Goal: Book appointment/travel/reservation

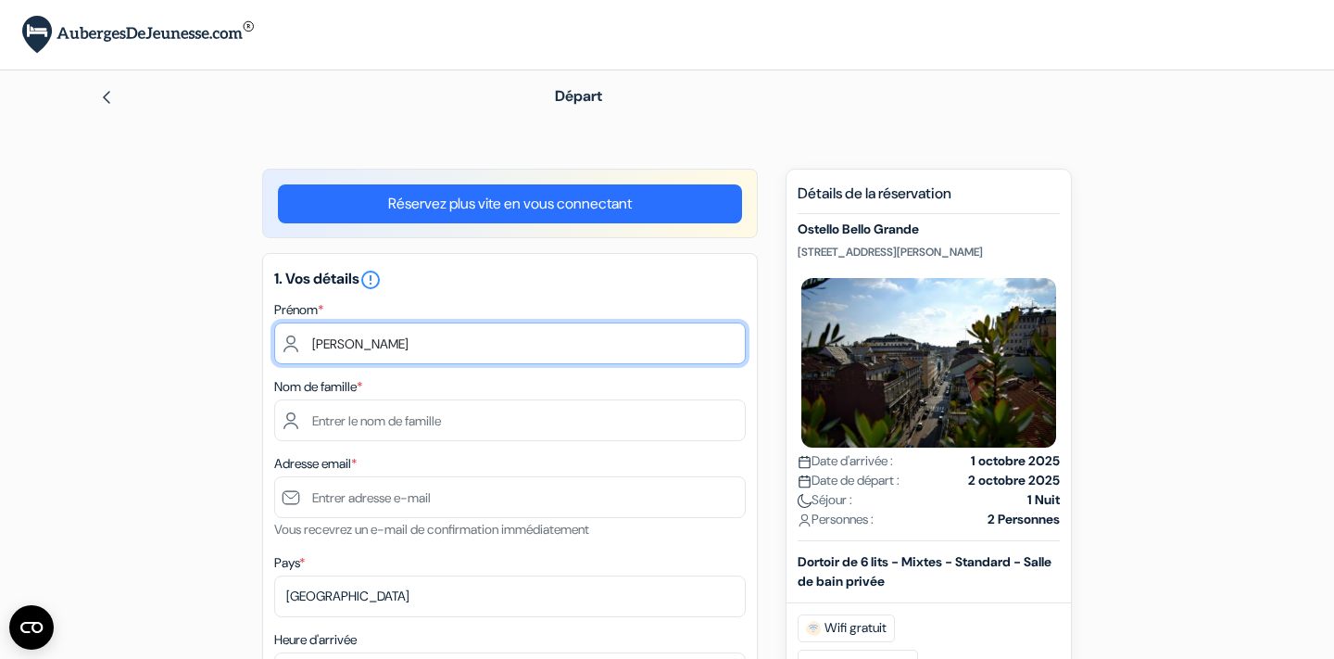
type input "[PERSON_NAME]"
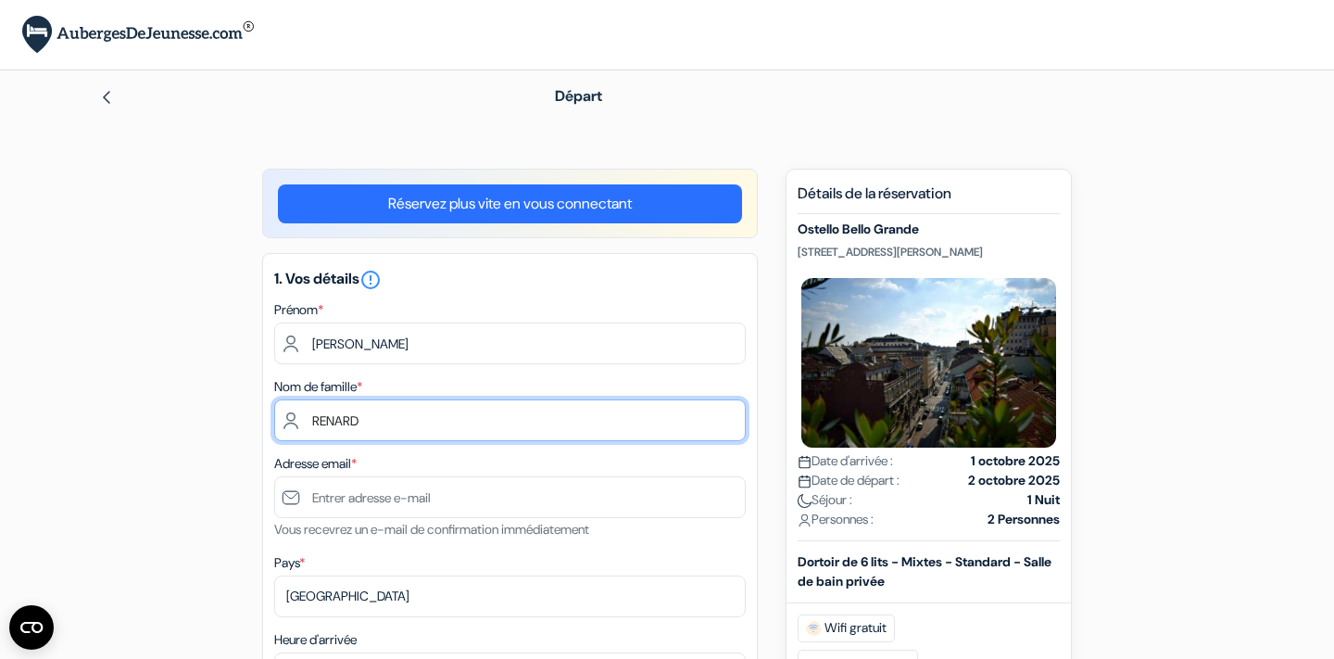
type input "RENARD"
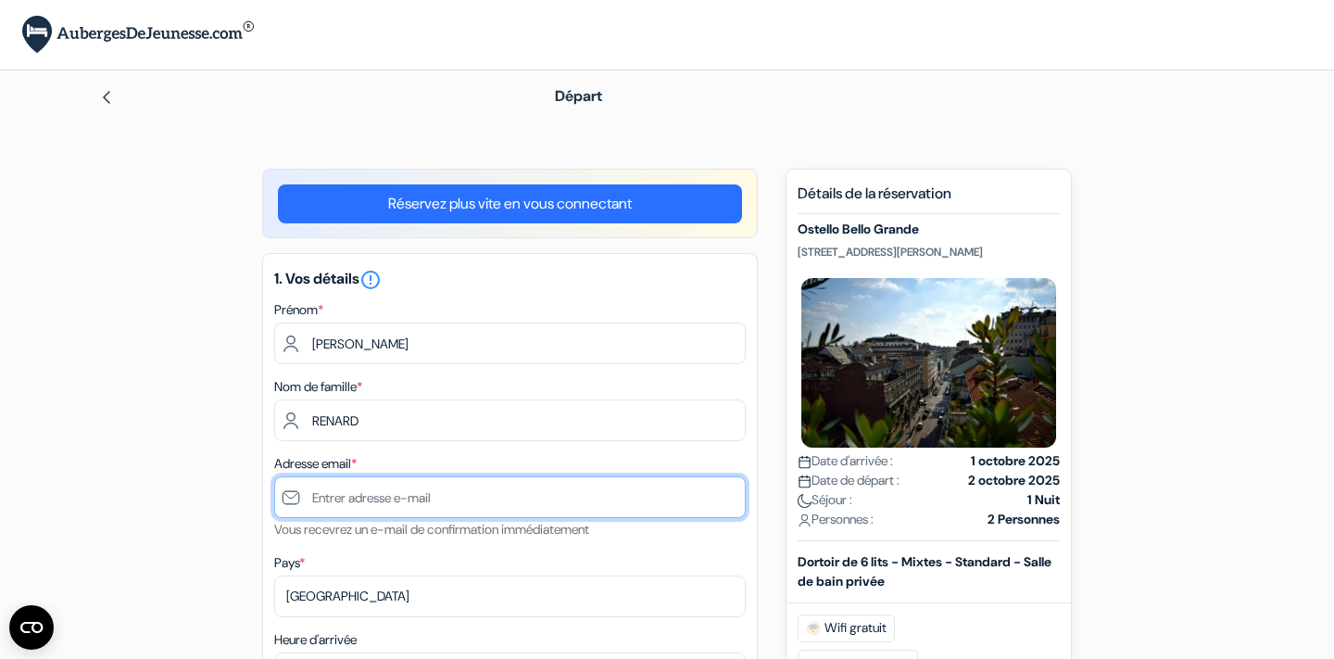
click at [351, 509] on input "text" at bounding box center [509, 497] width 471 height 42
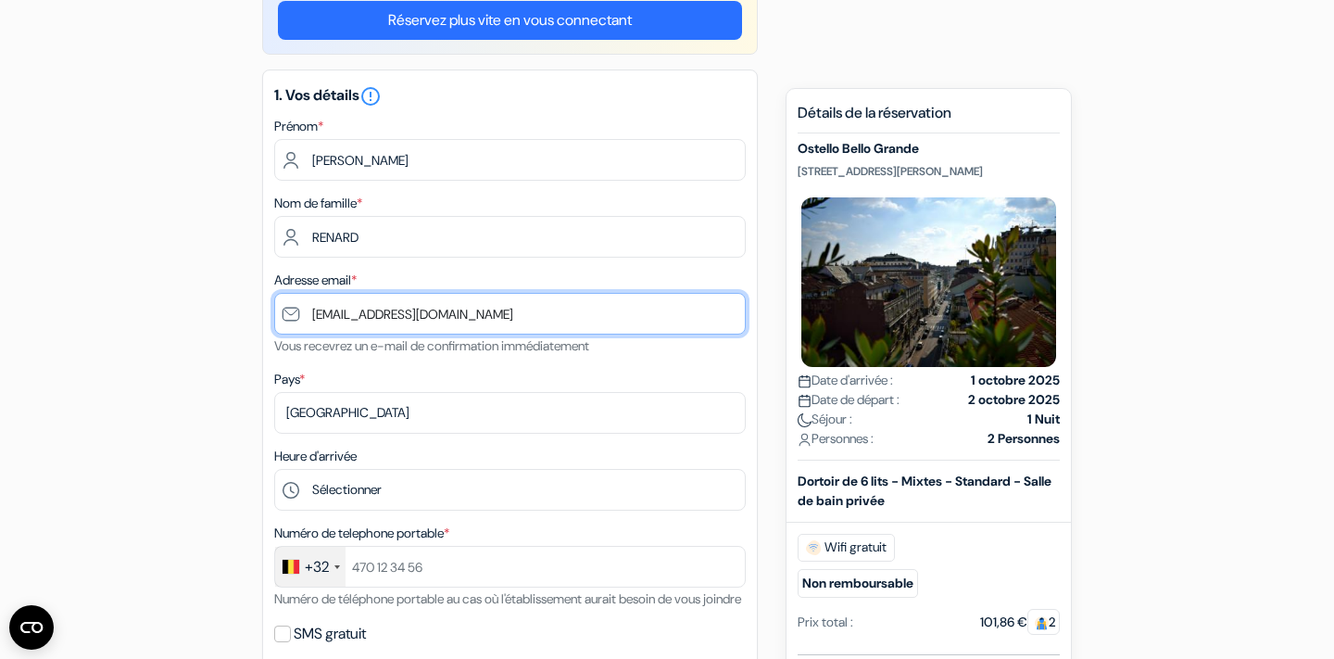
scroll to position [191, 0]
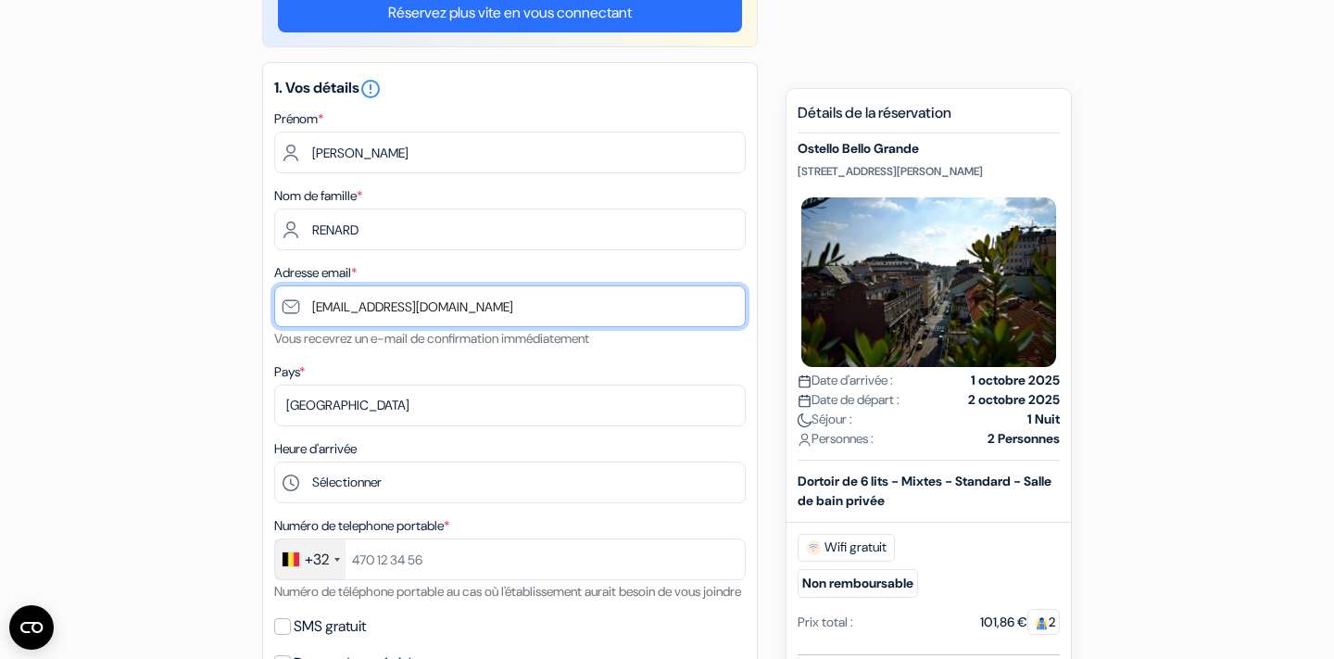
type input "[EMAIL_ADDRESS][DOMAIN_NAME]"
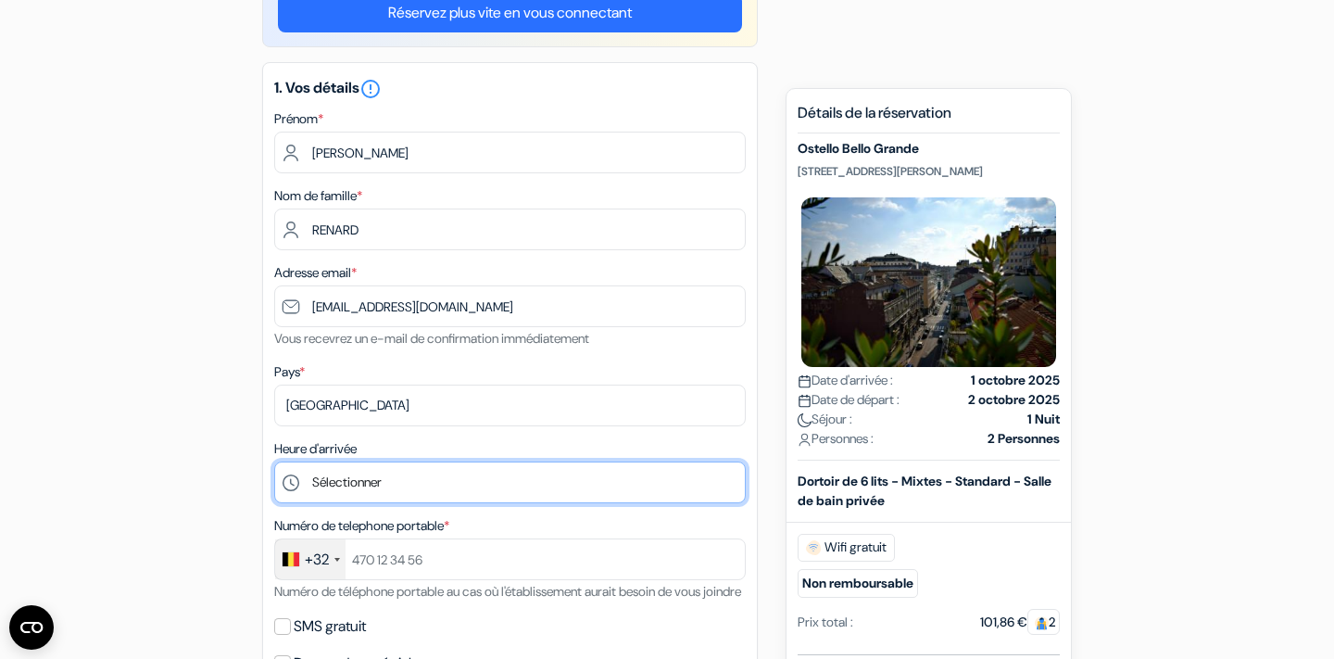
select select "20"
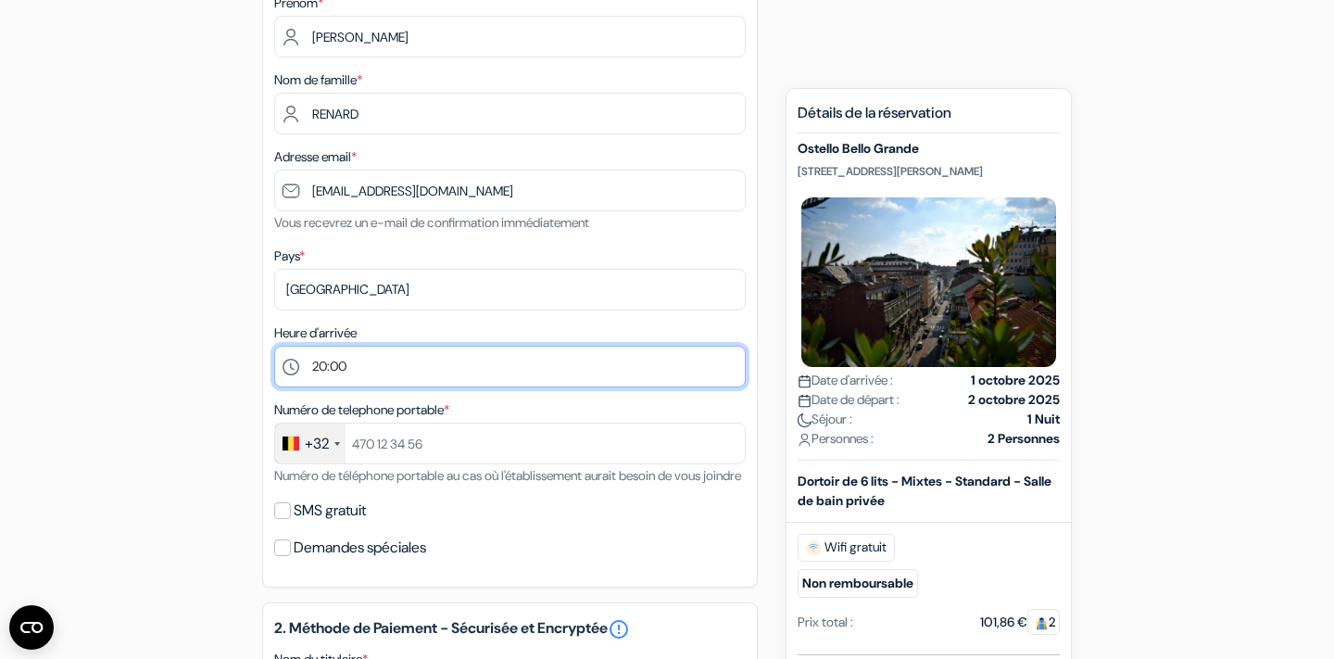
scroll to position [348, 0]
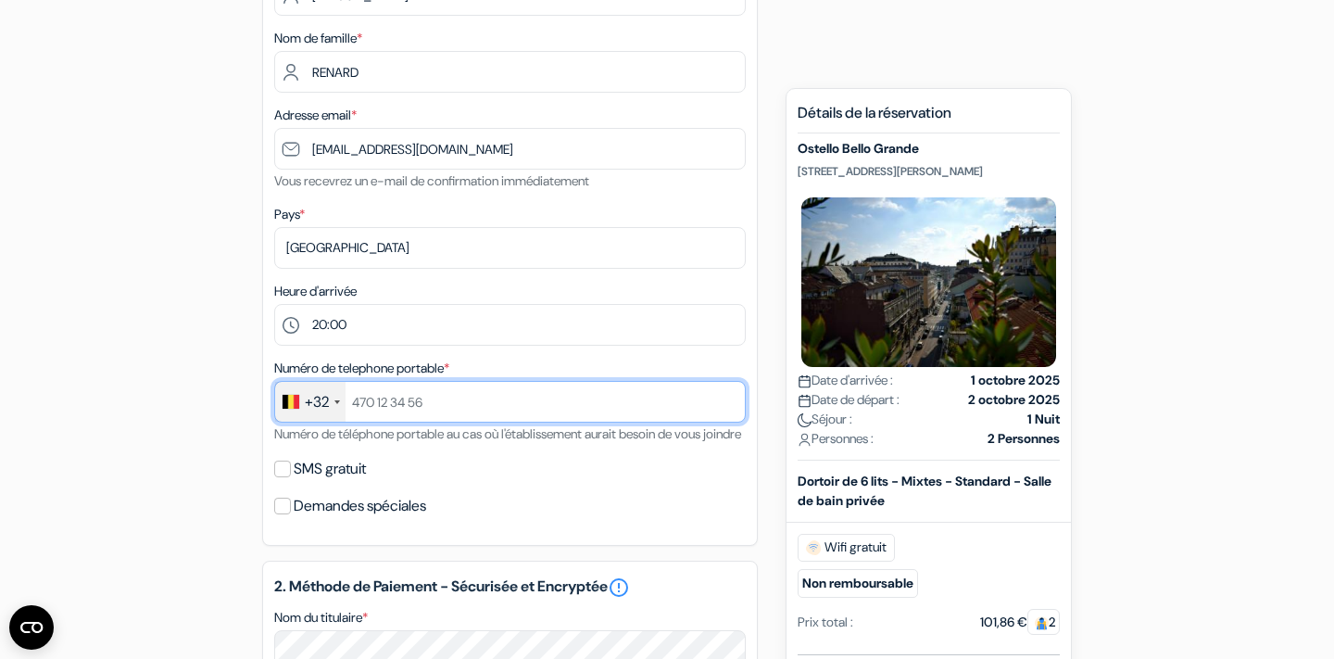
type input "479610568"
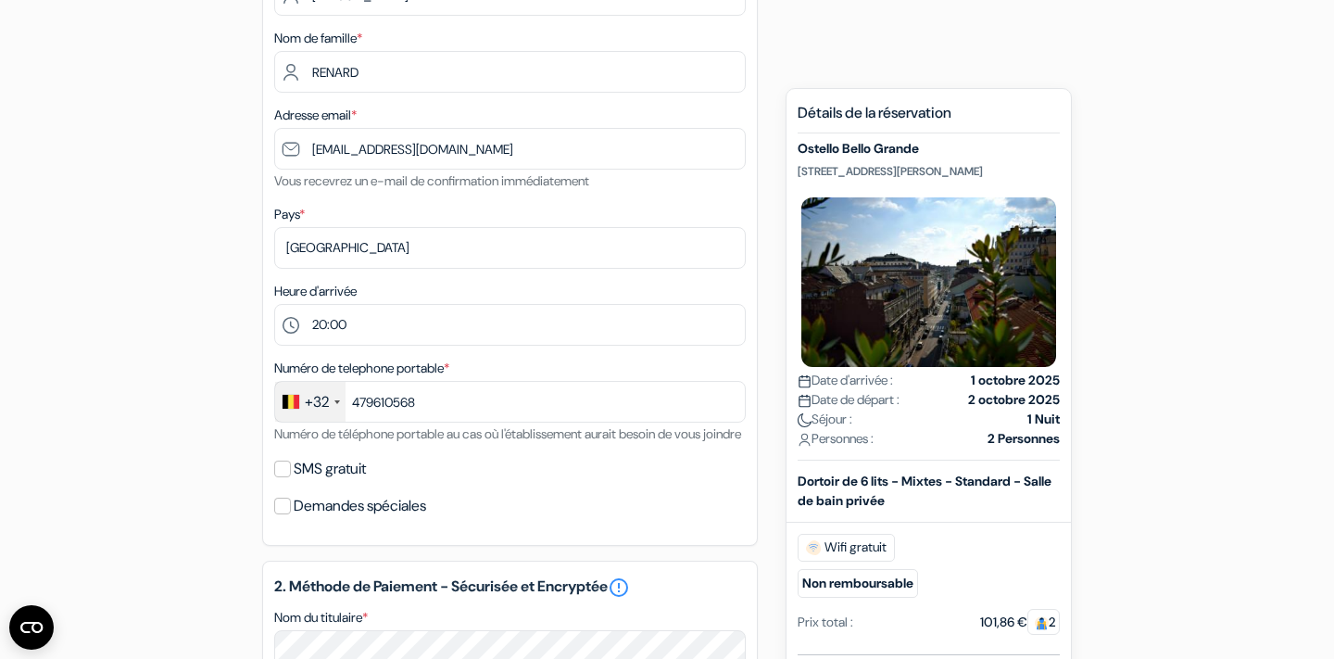
click at [459, 408] on input "479610568" at bounding box center [509, 402] width 471 height 42
click at [276, 477] on input "SMS gratuit" at bounding box center [282, 468] width 17 height 17
checkbox input "true"
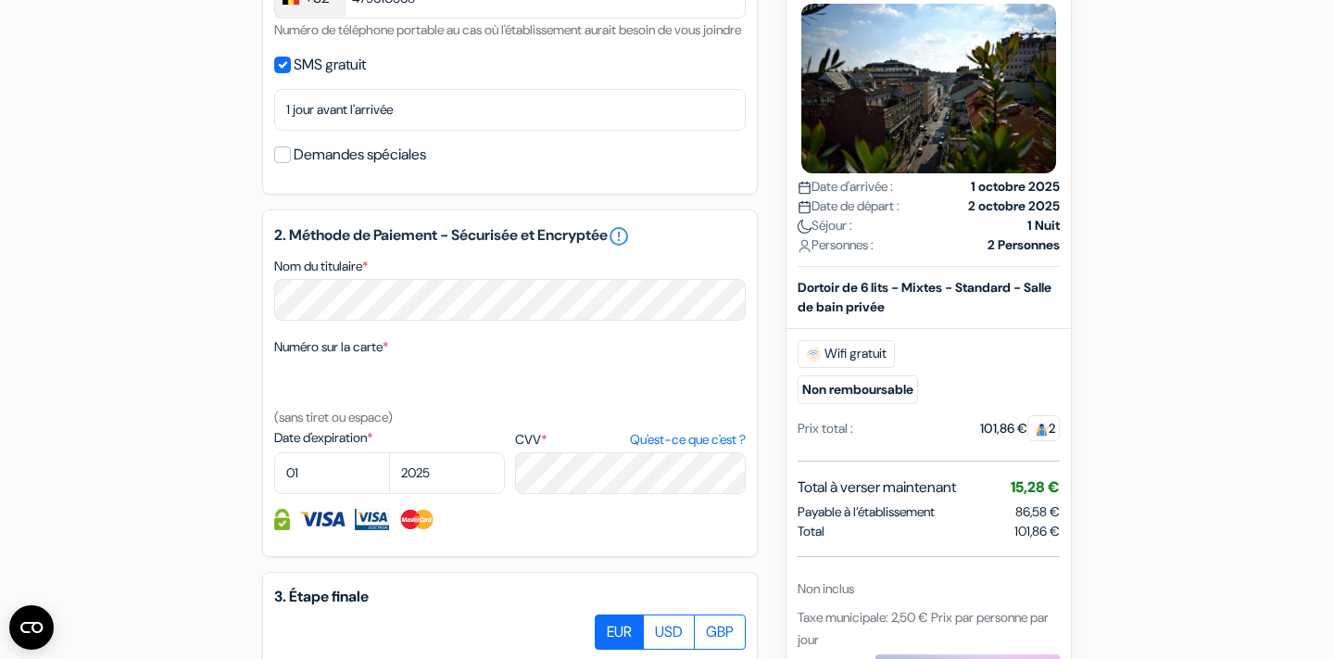
scroll to position [770, 0]
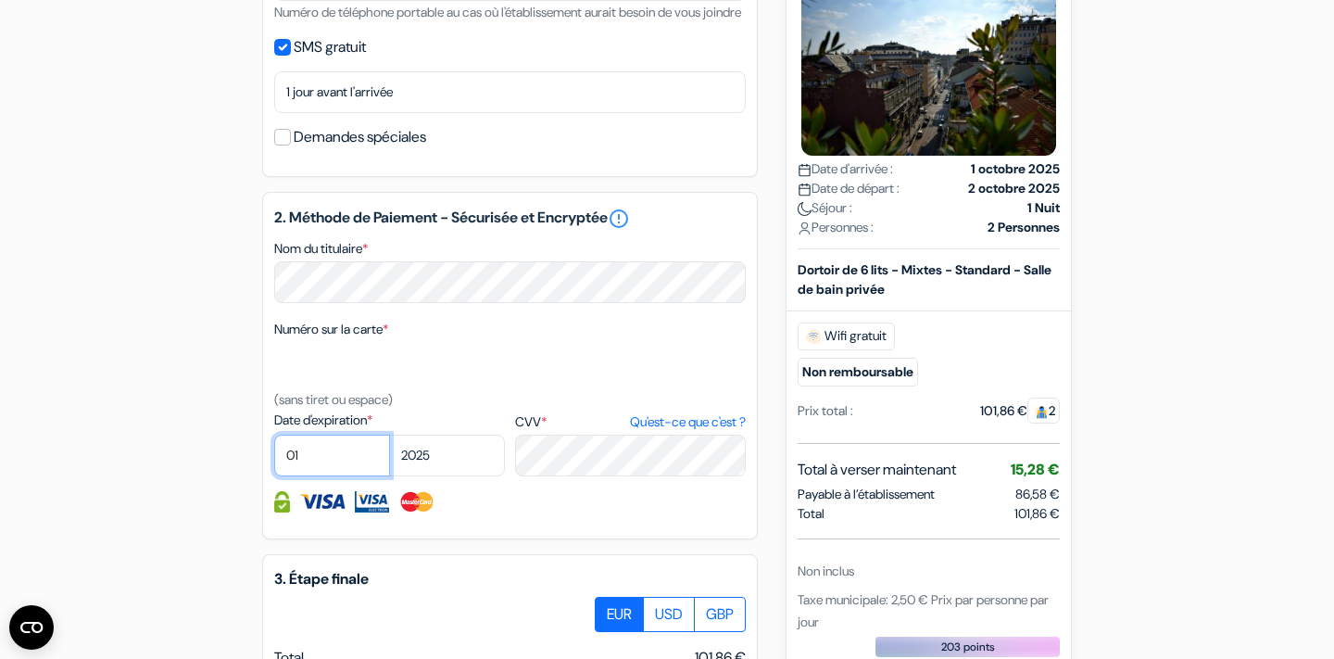
select select "08"
select select "2026"
click at [534, 512] on div at bounding box center [509, 501] width 471 height 21
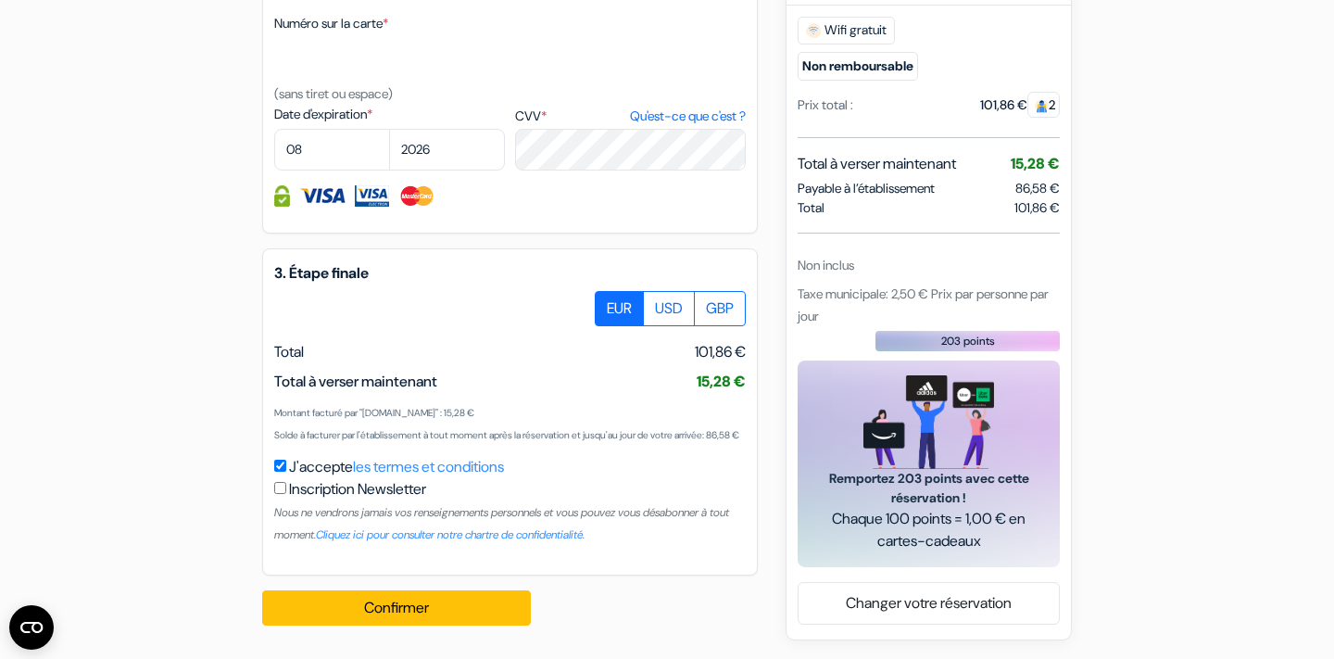
scroll to position [1120, 0]
click at [483, 606] on button "Confirmer Loading..." at bounding box center [396, 607] width 269 height 35
